Goal: Task Accomplishment & Management: Complete application form

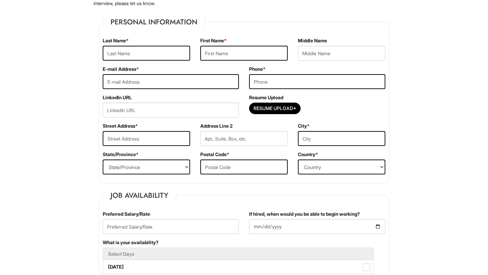
scroll to position [95, 0]
click at [277, 110] on input "Resume Upload*" at bounding box center [275, 108] width 51 height 11
type input "C:\fakepath\[PERSON_NAME].pdf"
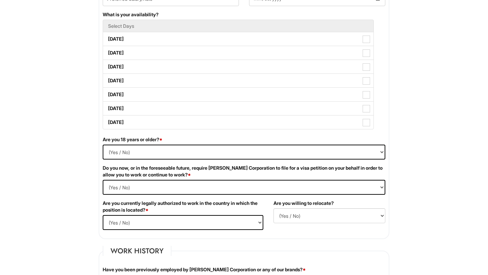
scroll to position [0, 0]
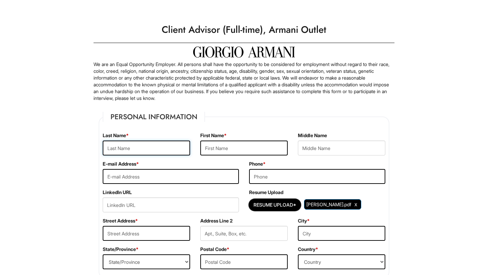
click at [143, 148] on input "text" at bounding box center [147, 148] width 88 height 15
type input "[PERSON_NAME]"
click at [221, 146] on input "text" at bounding box center [244, 148] width 88 height 15
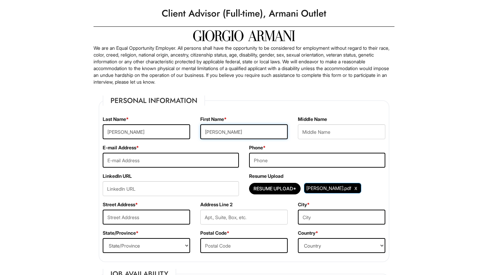
scroll to position [18, 0]
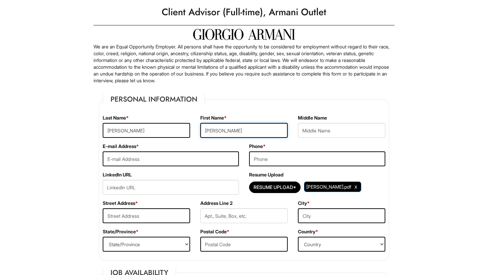
type input "[PERSON_NAME]"
click at [194, 158] on input "email" at bounding box center [171, 159] width 136 height 15
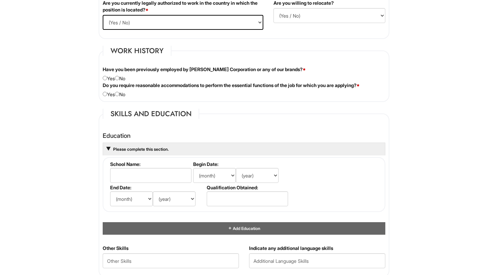
scroll to position [550, 0]
